Goal: Navigation & Orientation: Find specific page/section

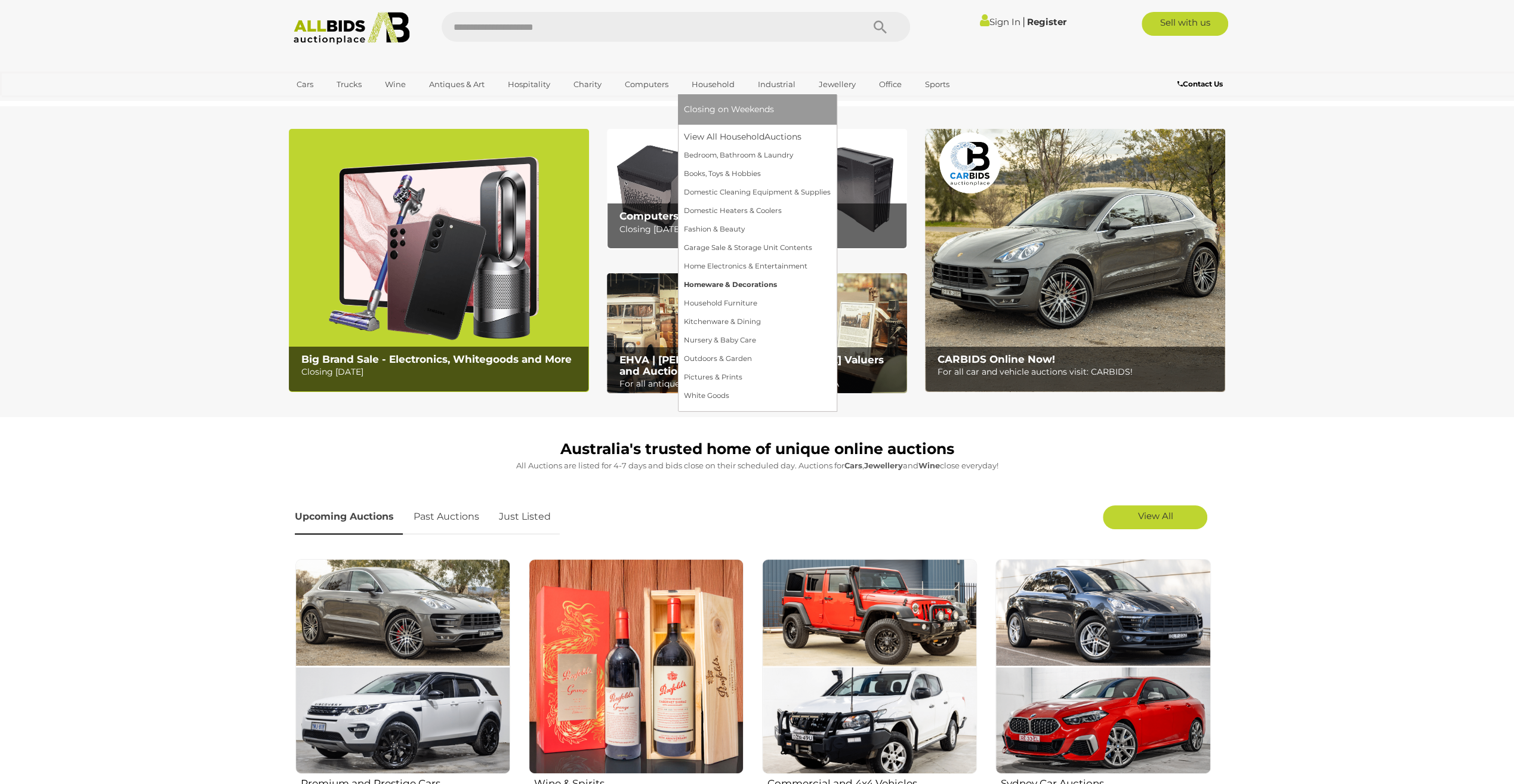
click at [697, 287] on link "Homeware & Decorations" at bounding box center [757, 284] width 147 height 19
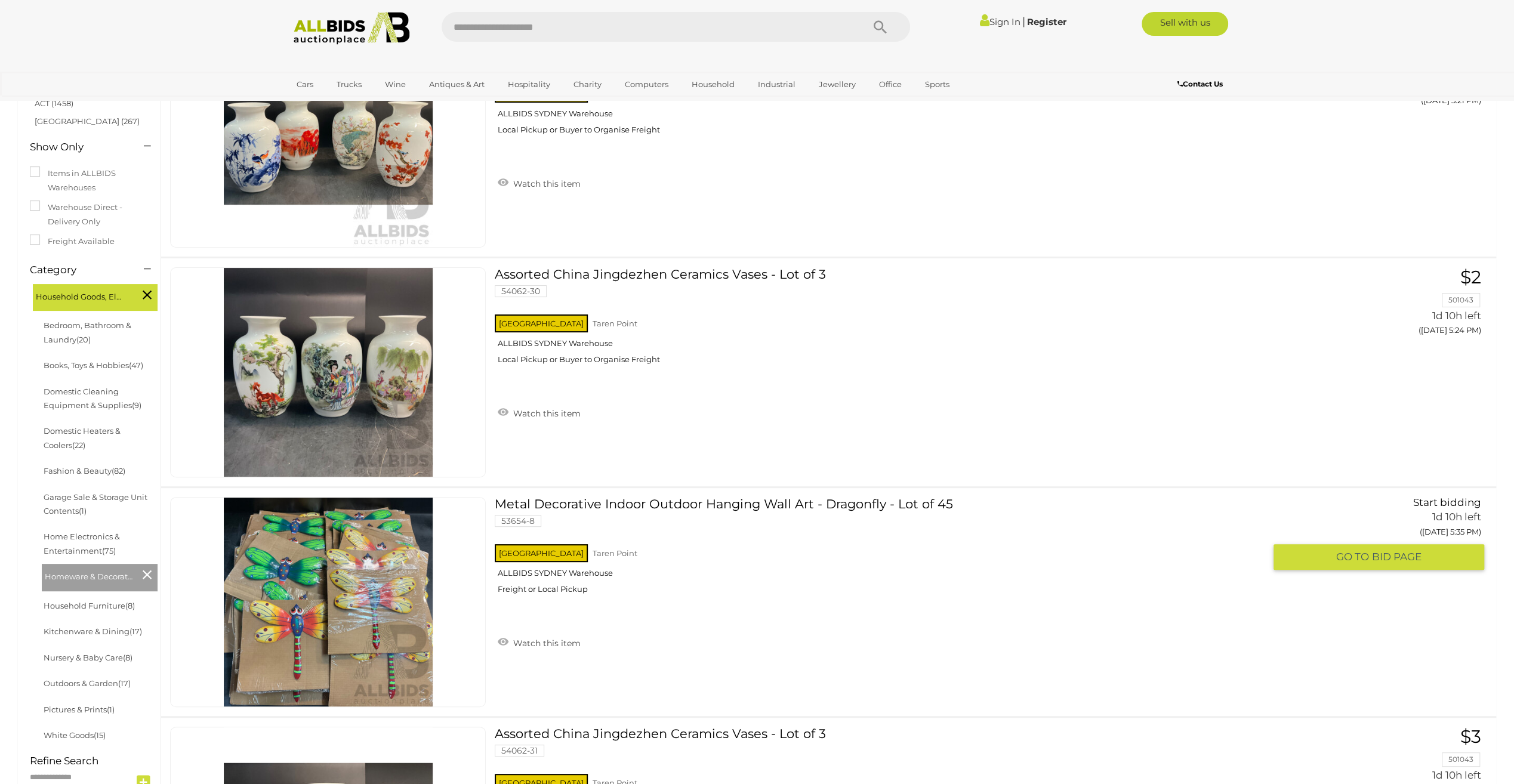
scroll to position [119, 0]
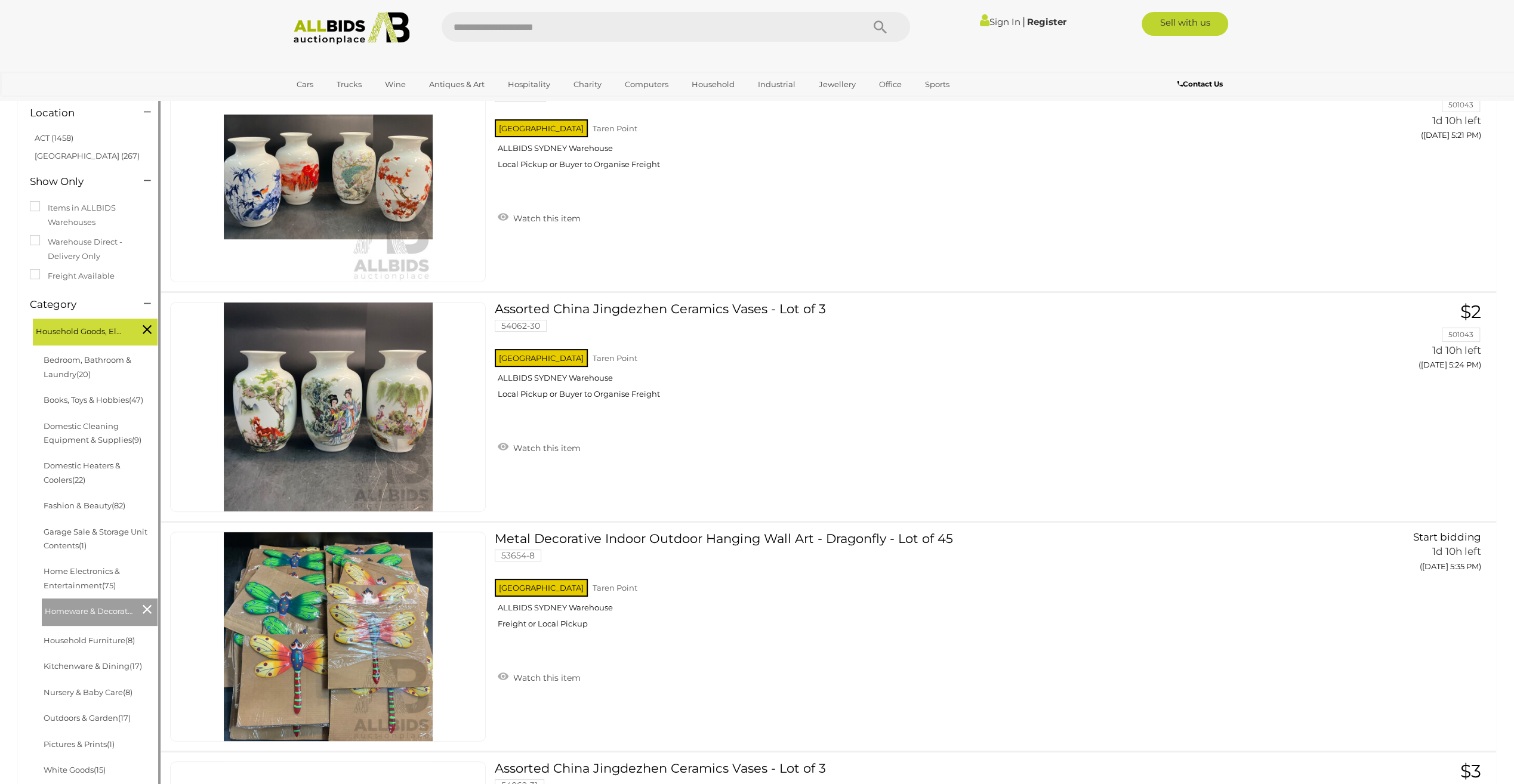
click at [81, 369] on li "Bedroom, Bathroom & Laundry (20)" at bounding box center [100, 367] width 116 height 40
click at [91, 399] on link "Books, Toys & Hobbies (47)" at bounding box center [93, 399] width 100 height 10
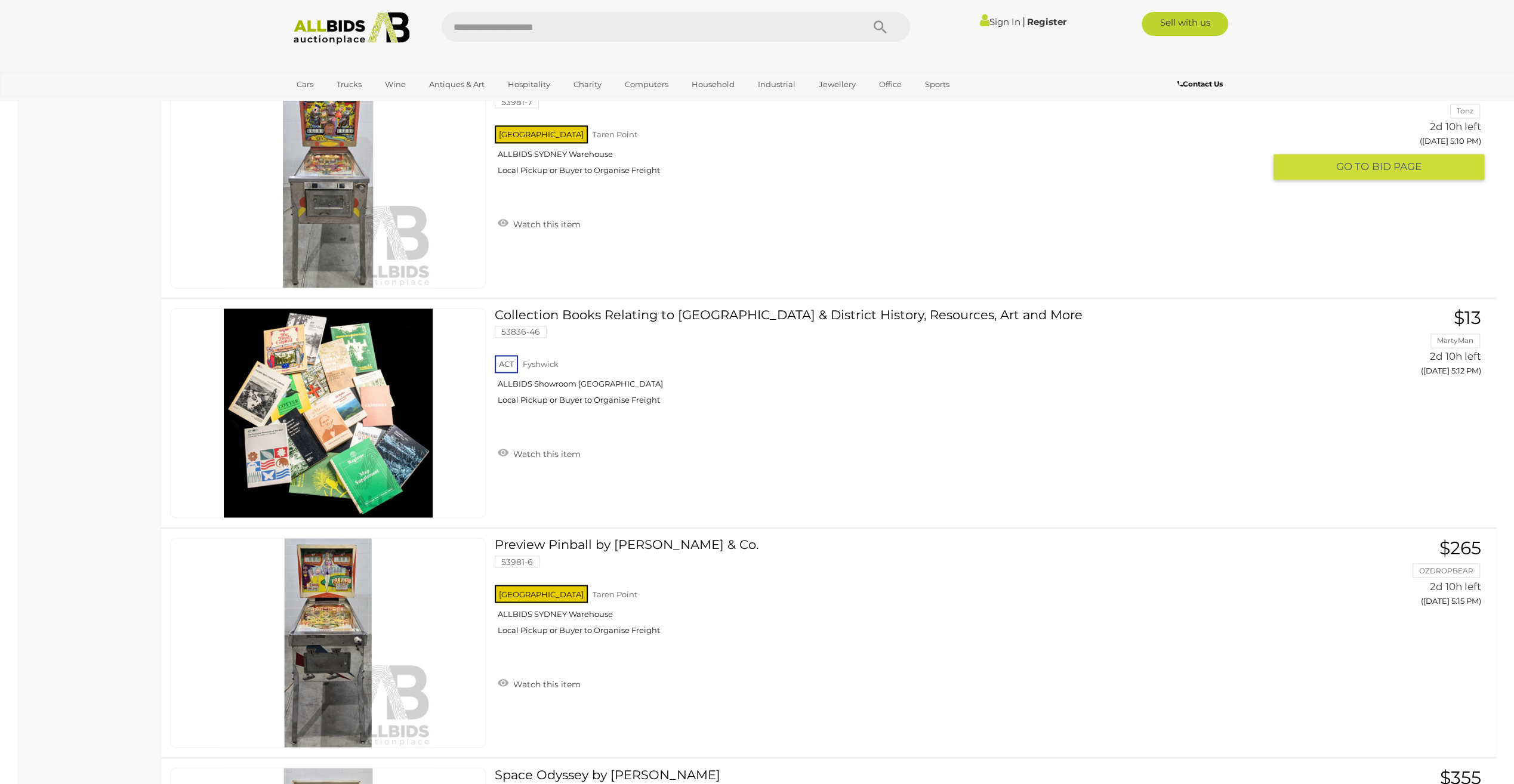
scroll to position [2027, 0]
